Goal: Check status: Check status

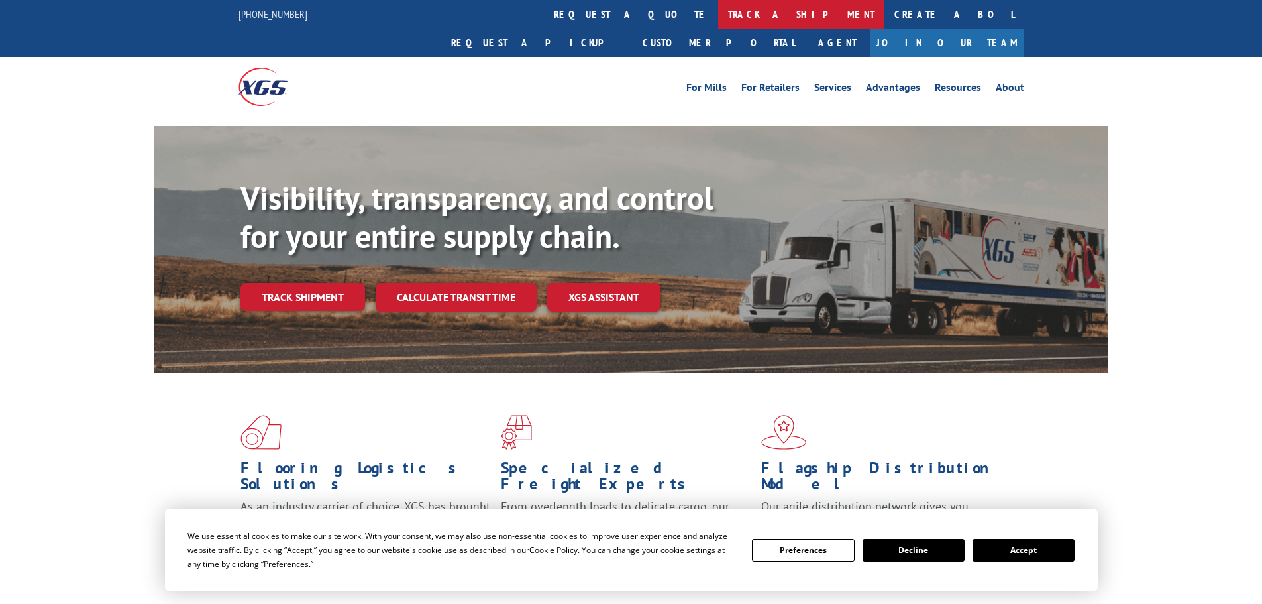
click at [718, 9] on link "track a shipment" at bounding box center [801, 14] width 166 height 28
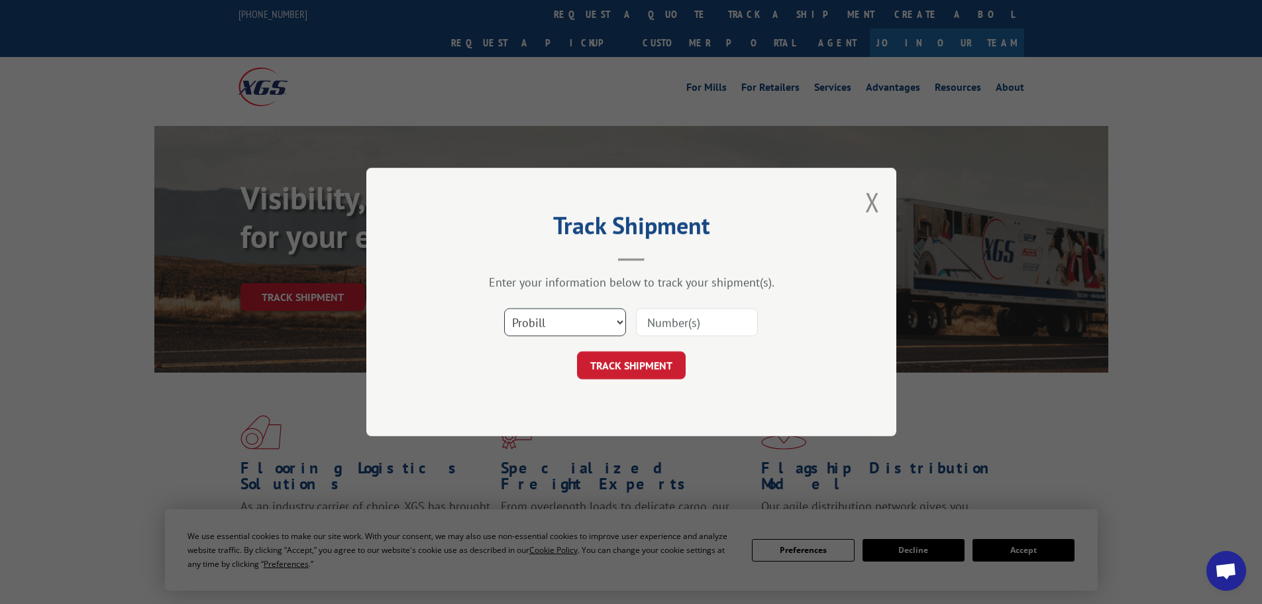
click at [534, 321] on select "Select category... Probill BOL PO" at bounding box center [565, 322] width 122 height 28
select select "bol"
click at [504, 308] on select "Select category... Probill BOL PO" at bounding box center [565, 322] width 122 height 28
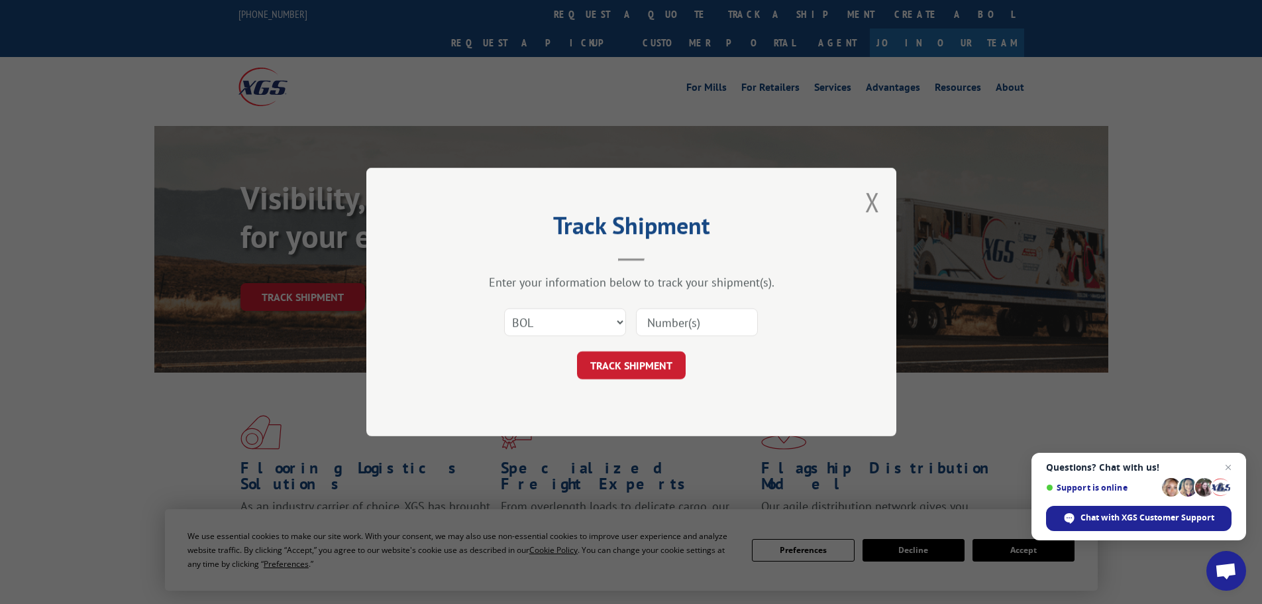
click at [653, 319] on input at bounding box center [697, 322] width 122 height 28
paste input "5666564"
type input "5666564"
click at [637, 368] on button "TRACK SHIPMENT" at bounding box center [631, 365] width 109 height 28
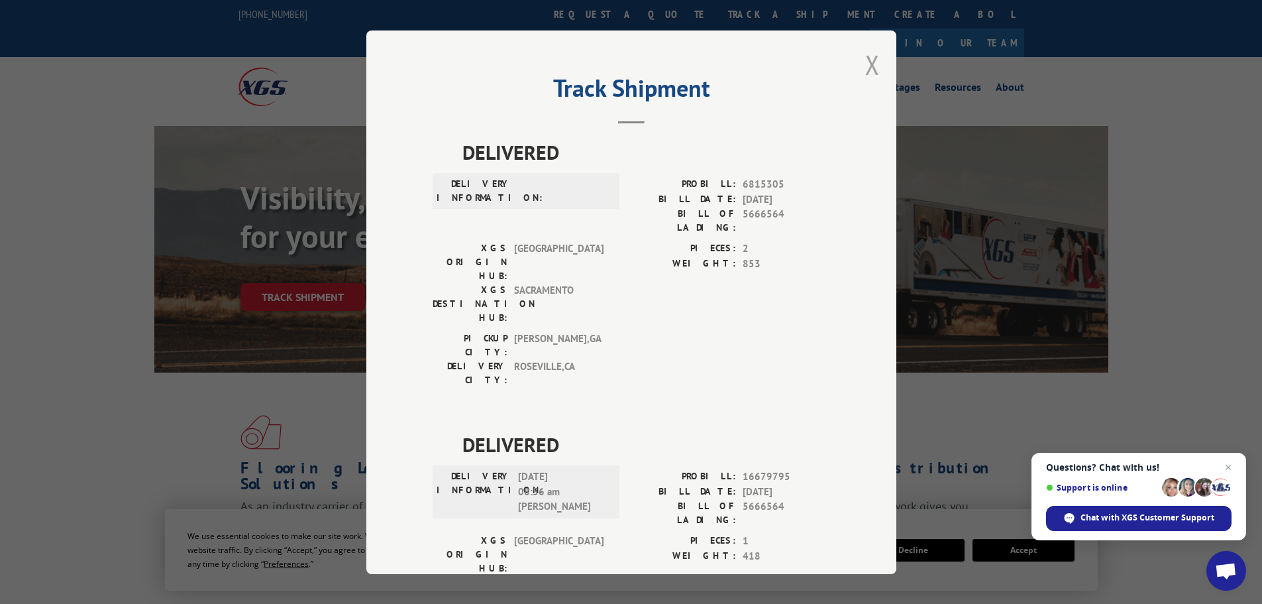
click at [867, 64] on button "Close modal" at bounding box center [872, 64] width 15 height 35
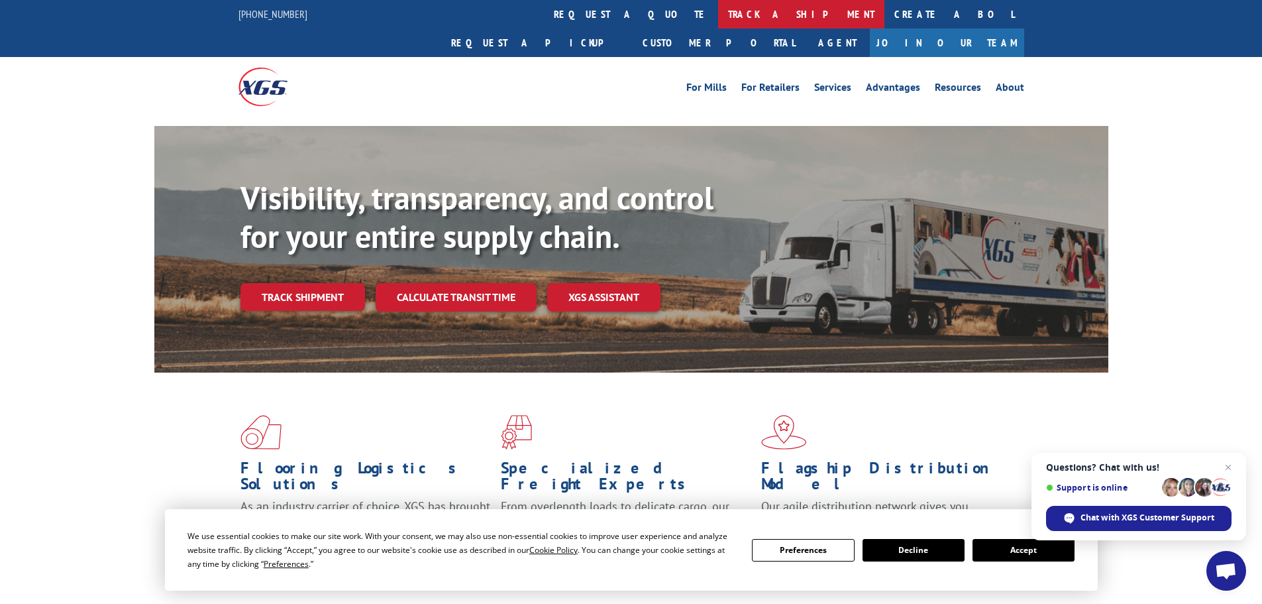
click at [718, 10] on link "track a shipment" at bounding box center [801, 14] width 166 height 28
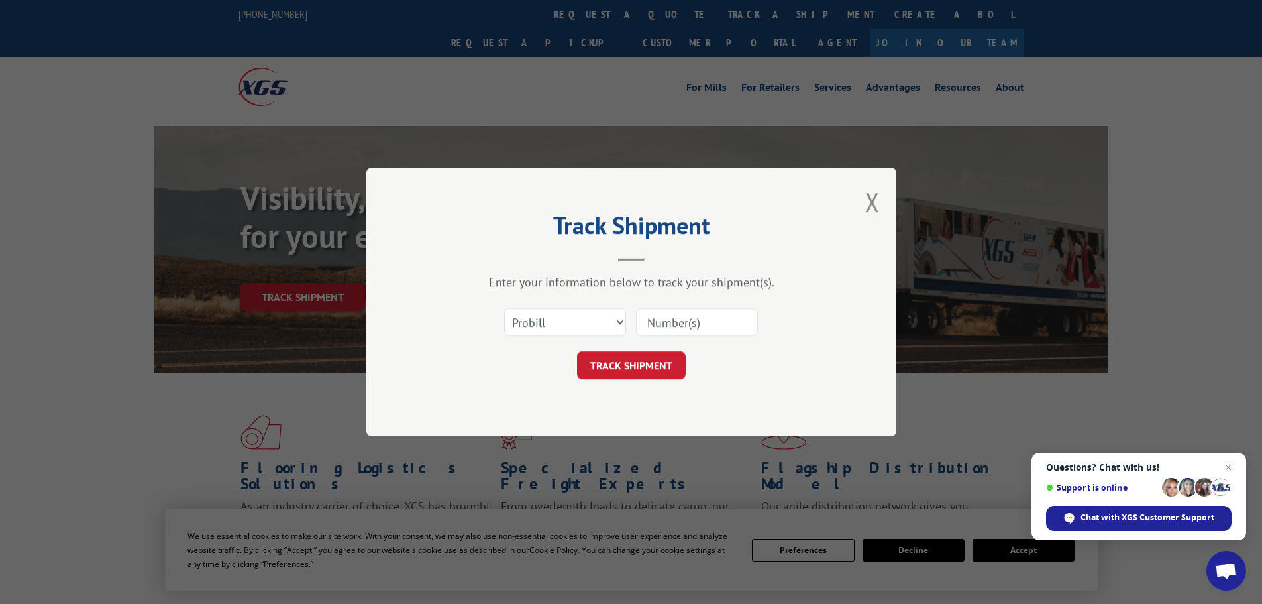
click at [664, 318] on input at bounding box center [697, 322] width 122 height 28
paste input "643229"
type input "643229"
click at [627, 364] on button "TRACK SHIPMENT" at bounding box center [631, 365] width 109 height 28
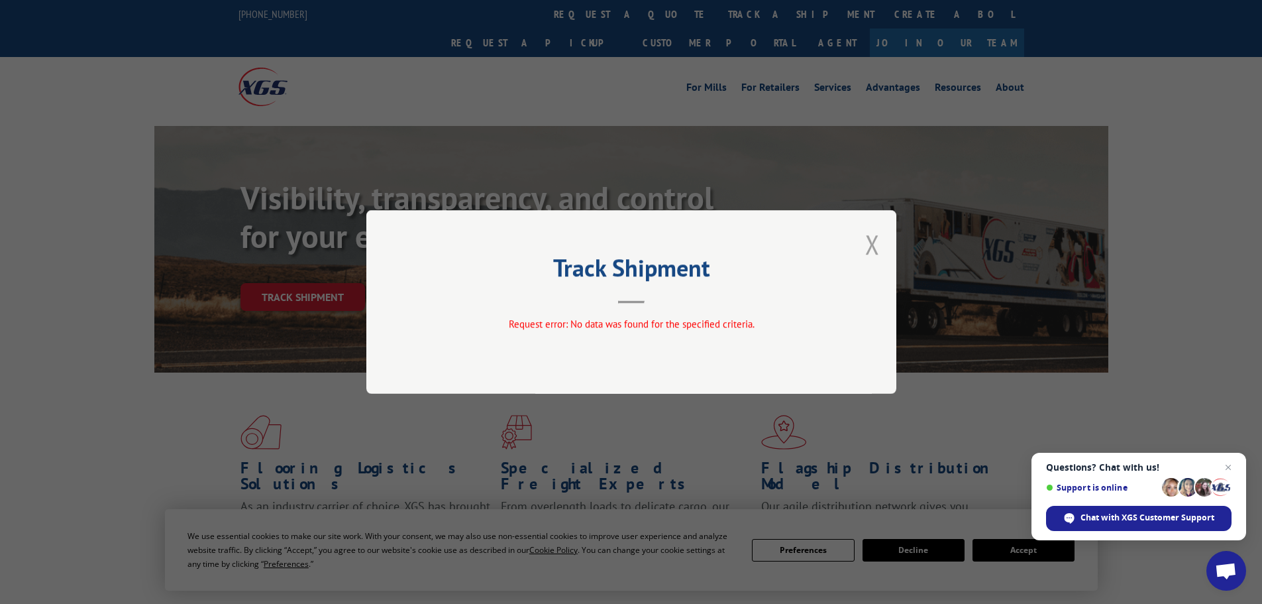
click at [874, 244] on button "Close modal" at bounding box center [872, 244] width 15 height 35
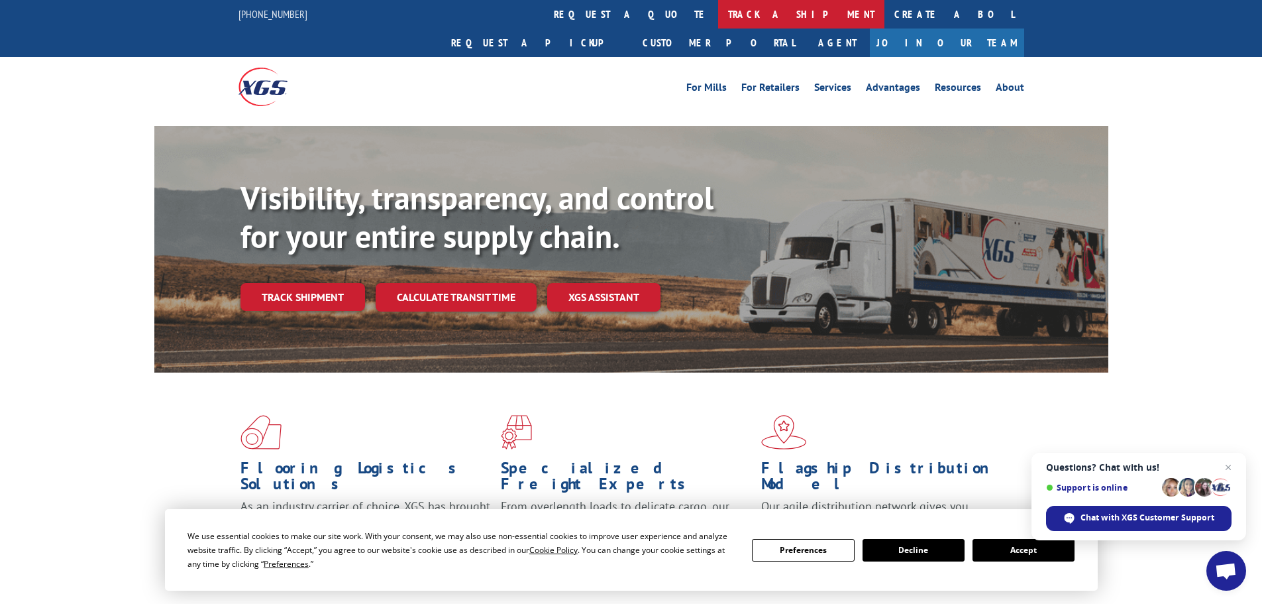
click at [718, 15] on link "track a shipment" at bounding box center [801, 14] width 166 height 28
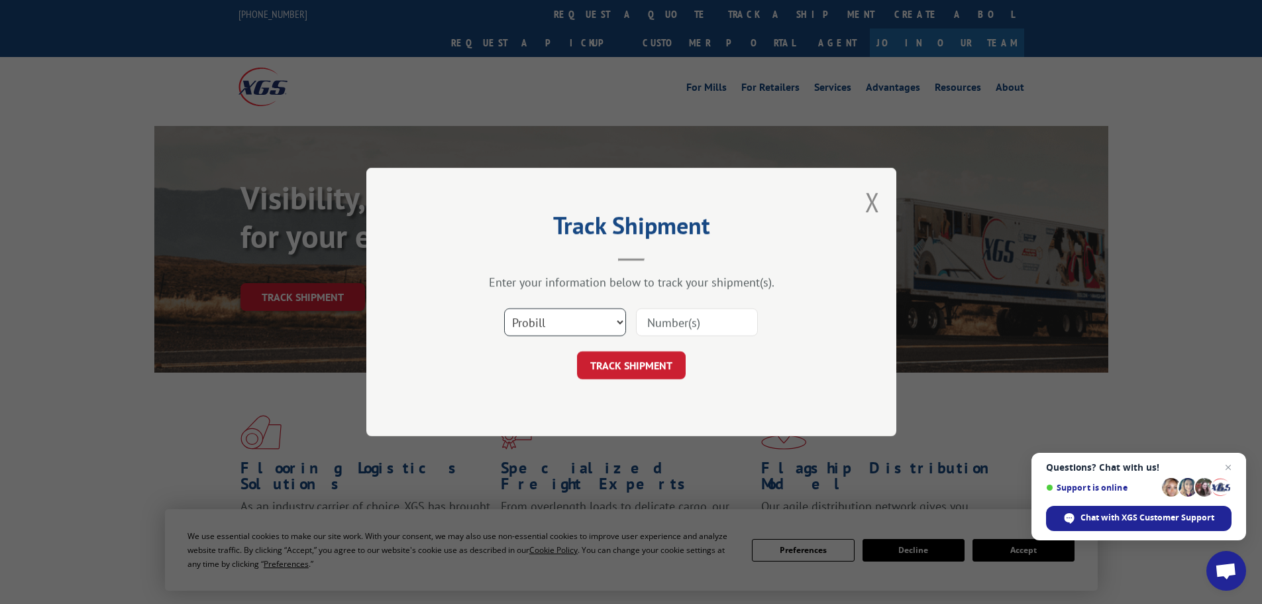
click at [547, 325] on select "Select category... Probill BOL PO" at bounding box center [565, 322] width 122 height 28
select select "bol"
click at [504, 308] on select "Select category... Probill BOL PO" at bounding box center [565, 322] width 122 height 28
click at [650, 322] on input at bounding box center [697, 322] width 122 height 28
paste input "5666564"
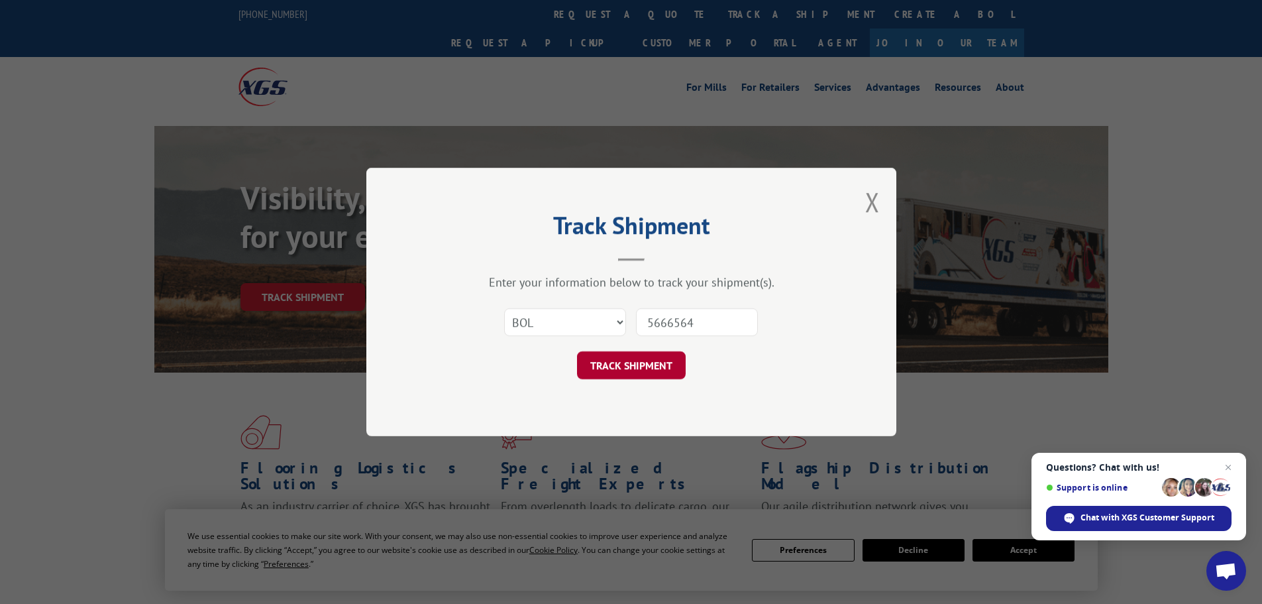
type input "5666564"
click at [636, 360] on button "TRACK SHIPMENT" at bounding box center [631, 365] width 109 height 28
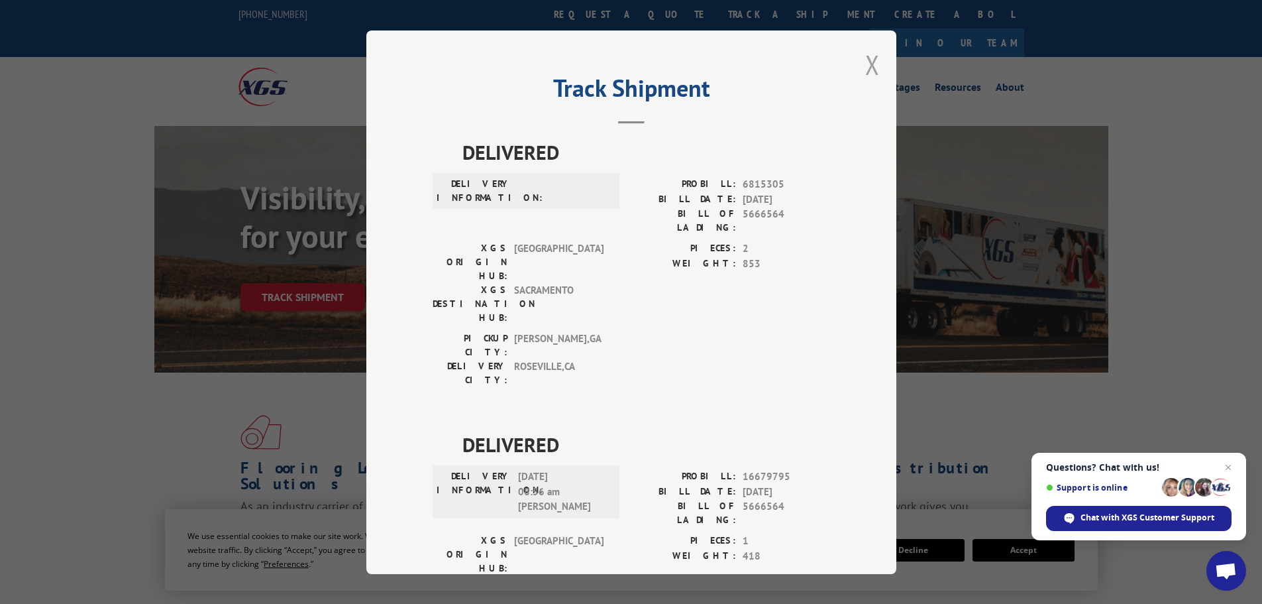
click at [865, 64] on button "Close modal" at bounding box center [872, 64] width 15 height 35
